Goal: Navigation & Orientation: Find specific page/section

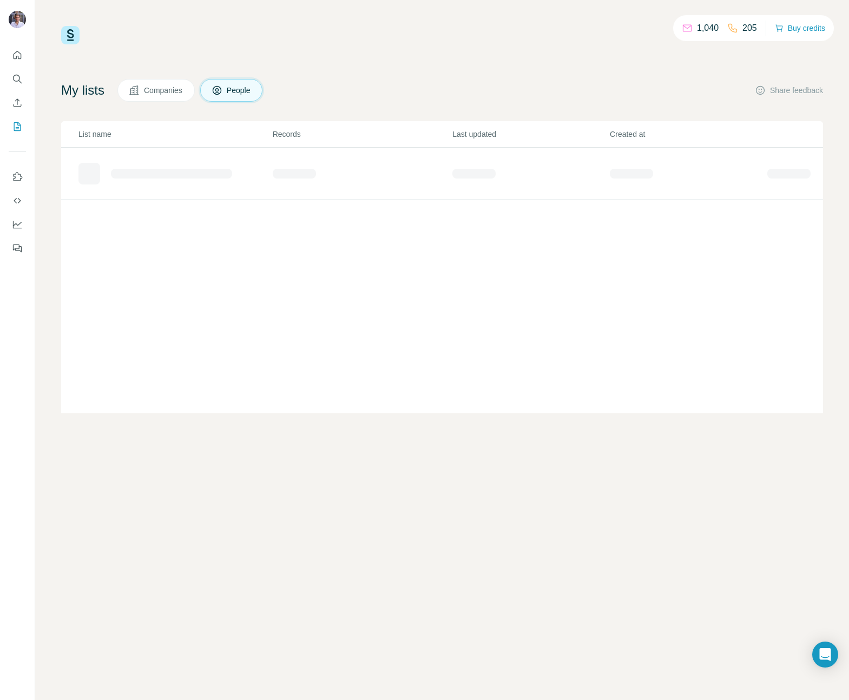
click at [744, 30] on p "205" at bounding box center [750, 28] width 15 height 13
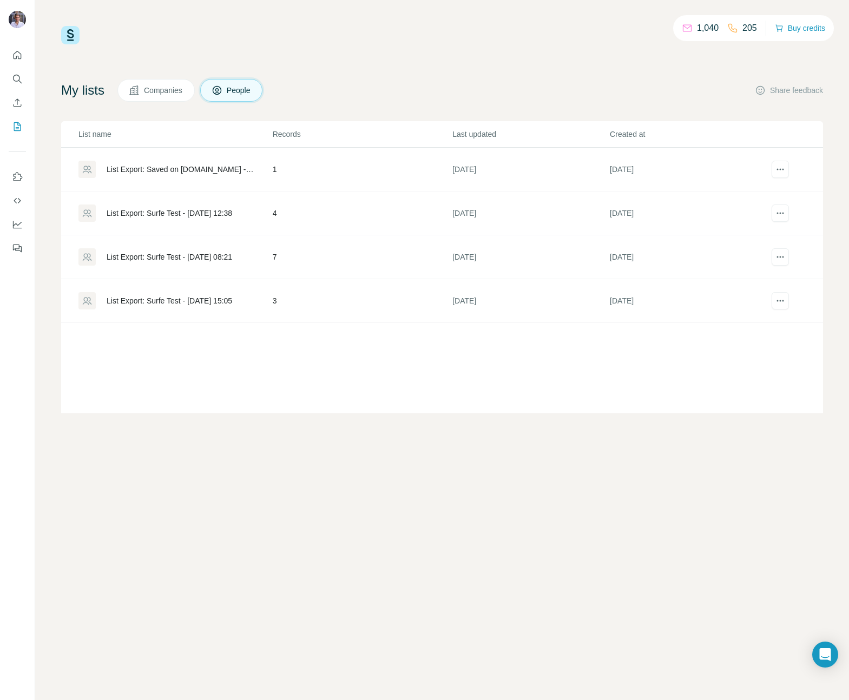
click at [750, 28] on p "205" at bounding box center [750, 28] width 15 height 13
click at [702, 29] on p "1,040" at bounding box center [708, 28] width 22 height 13
click at [16, 54] on icon "Quick start" at bounding box center [17, 55] width 11 height 11
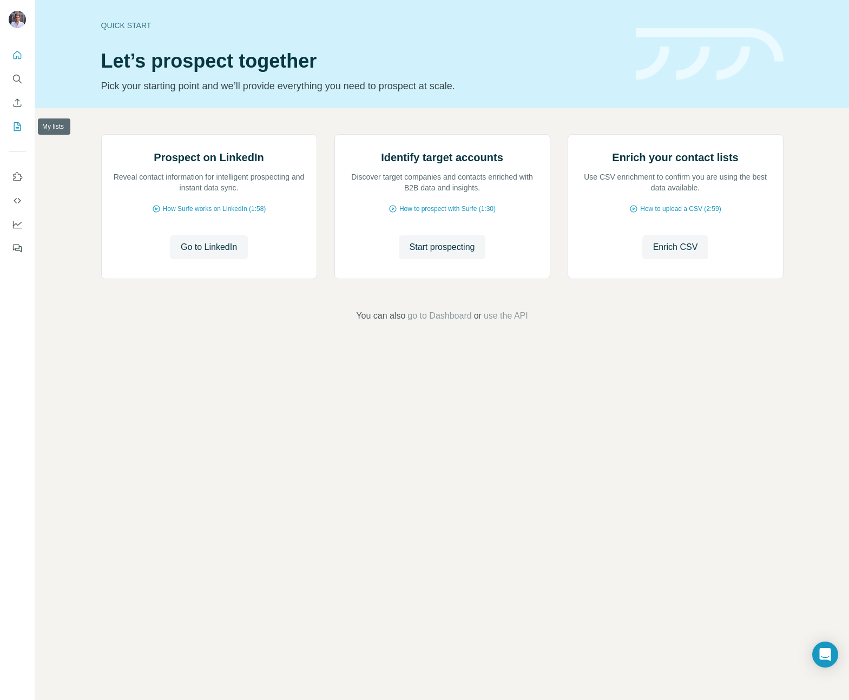
click at [17, 126] on icon "My lists" at bounding box center [17, 126] width 11 height 11
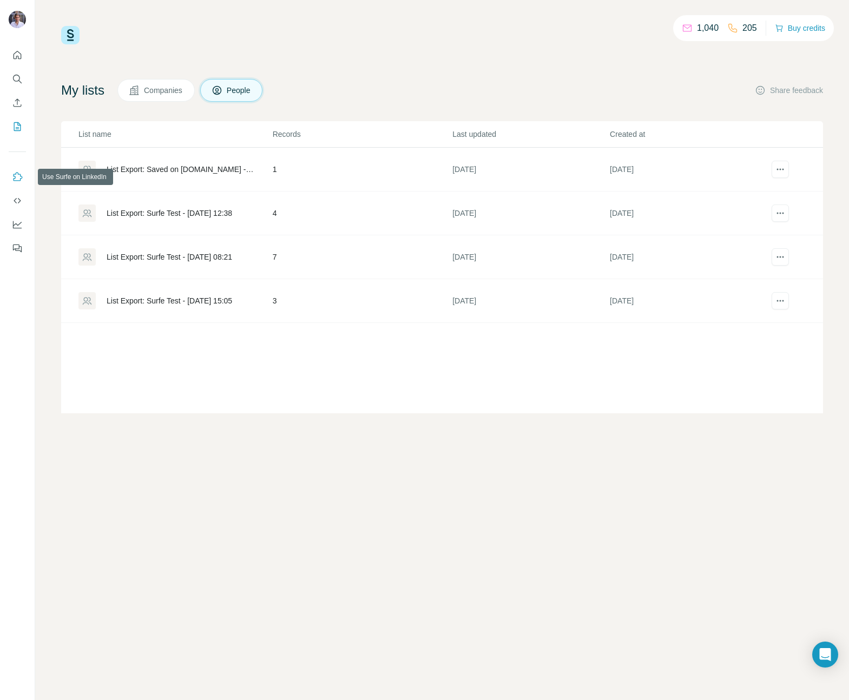
click at [22, 185] on button "Use Surfe on LinkedIn" at bounding box center [17, 176] width 17 height 19
